Goal: Task Accomplishment & Management: Manage account settings

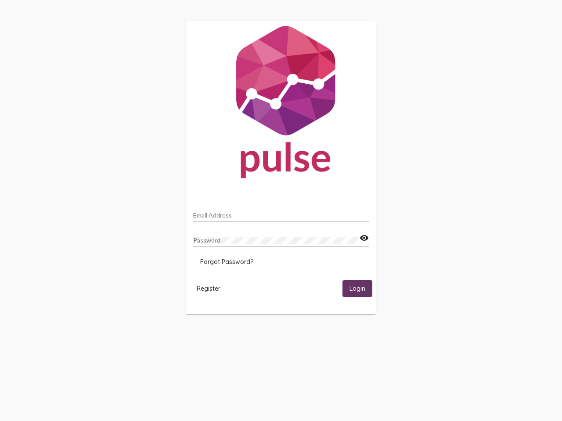
click at [281, 213] on input "Email Address" at bounding box center [281, 215] width 176 height 7
click at [364, 238] on mat-icon "visibility" at bounding box center [364, 238] width 9 height 11
click at [227, 262] on span "Forgot Password?" at bounding box center [226, 262] width 53 height 8
click at [209, 288] on span "Register" at bounding box center [209, 289] width 24 height 8
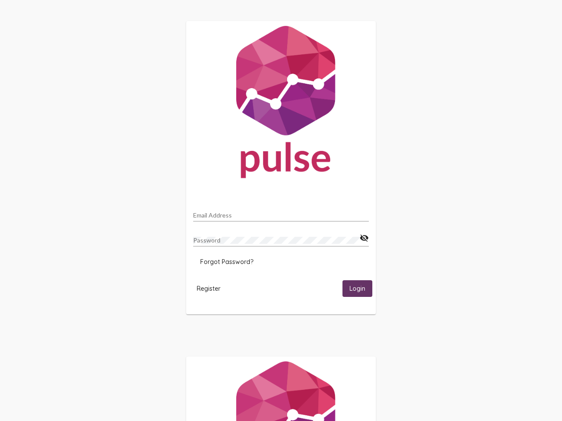
click at [357, 288] on html "Email Address Password visibility_off Forgot Password? Register Login" at bounding box center [281, 284] width 562 height 569
